Goal: Navigation & Orientation: Go to known website

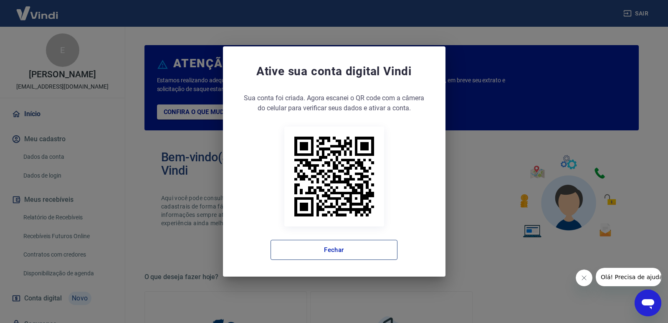
click at [355, 247] on button "Fechar" at bounding box center [334, 250] width 127 height 20
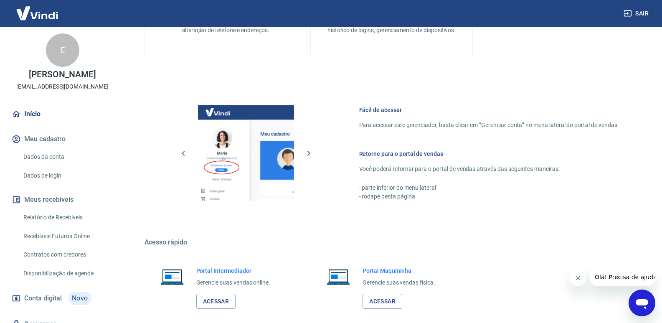
scroll to position [415, 0]
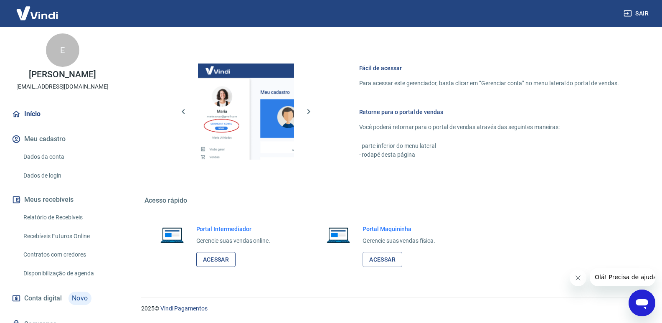
click at [216, 254] on link "Acessar" at bounding box center [216, 259] width 40 height 15
